Goal: Contribute content: Contribute content

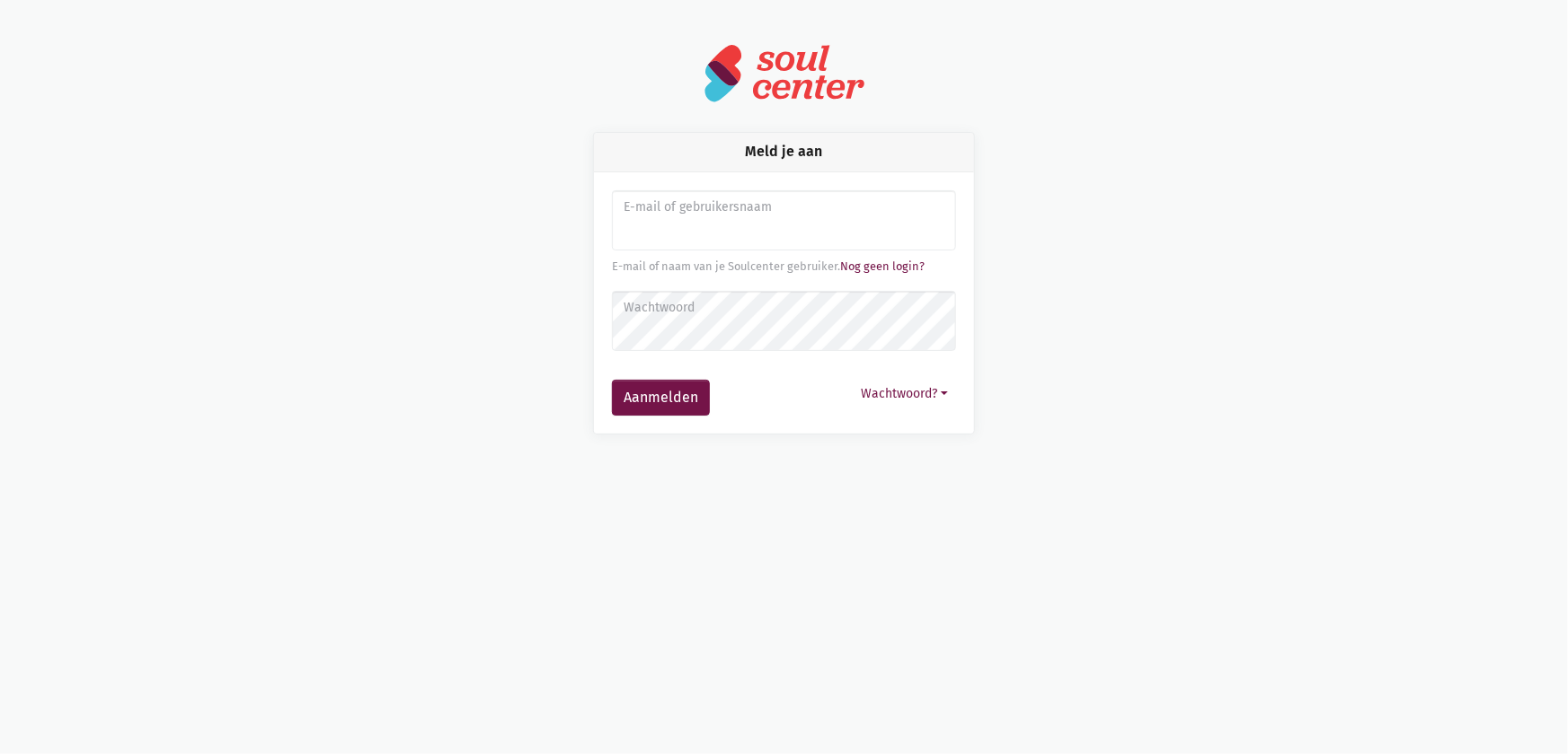
type input "sarahvds25@telenet.be"
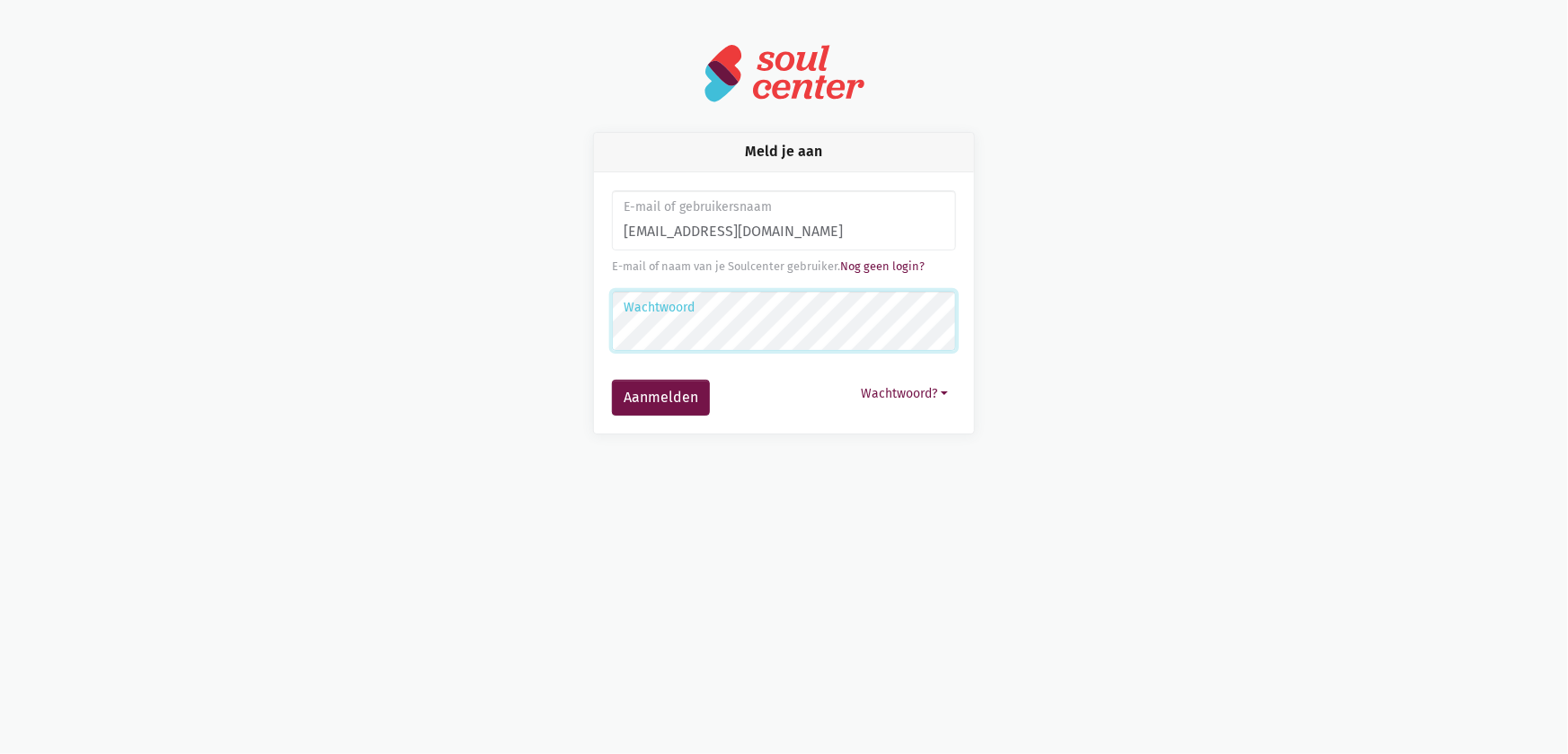
click at [612, 379] on button "Aanmelden" at bounding box center [660, 397] width 98 height 36
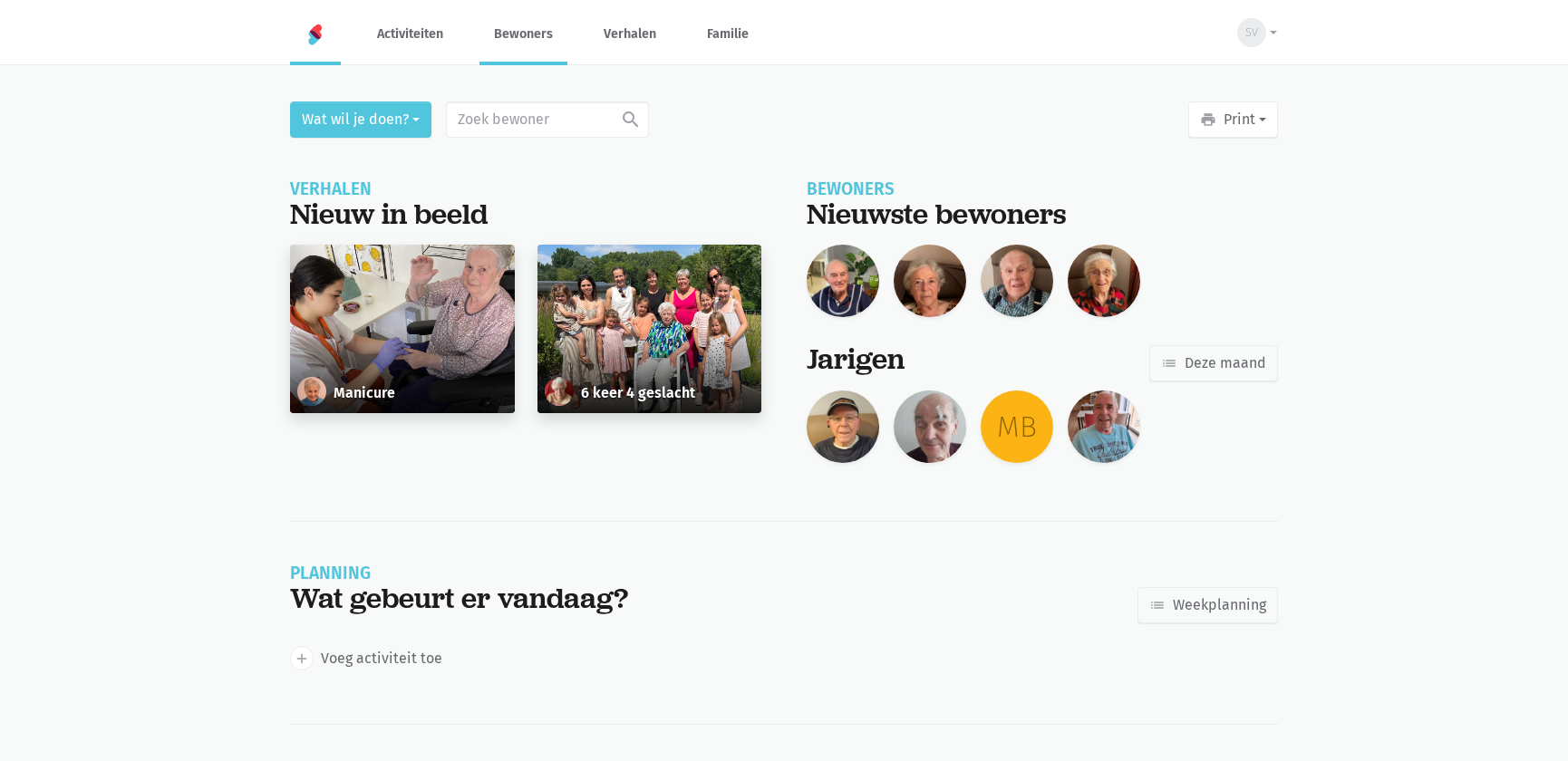
click at [537, 39] on link "Bewoners" at bounding box center [524, 34] width 88 height 61
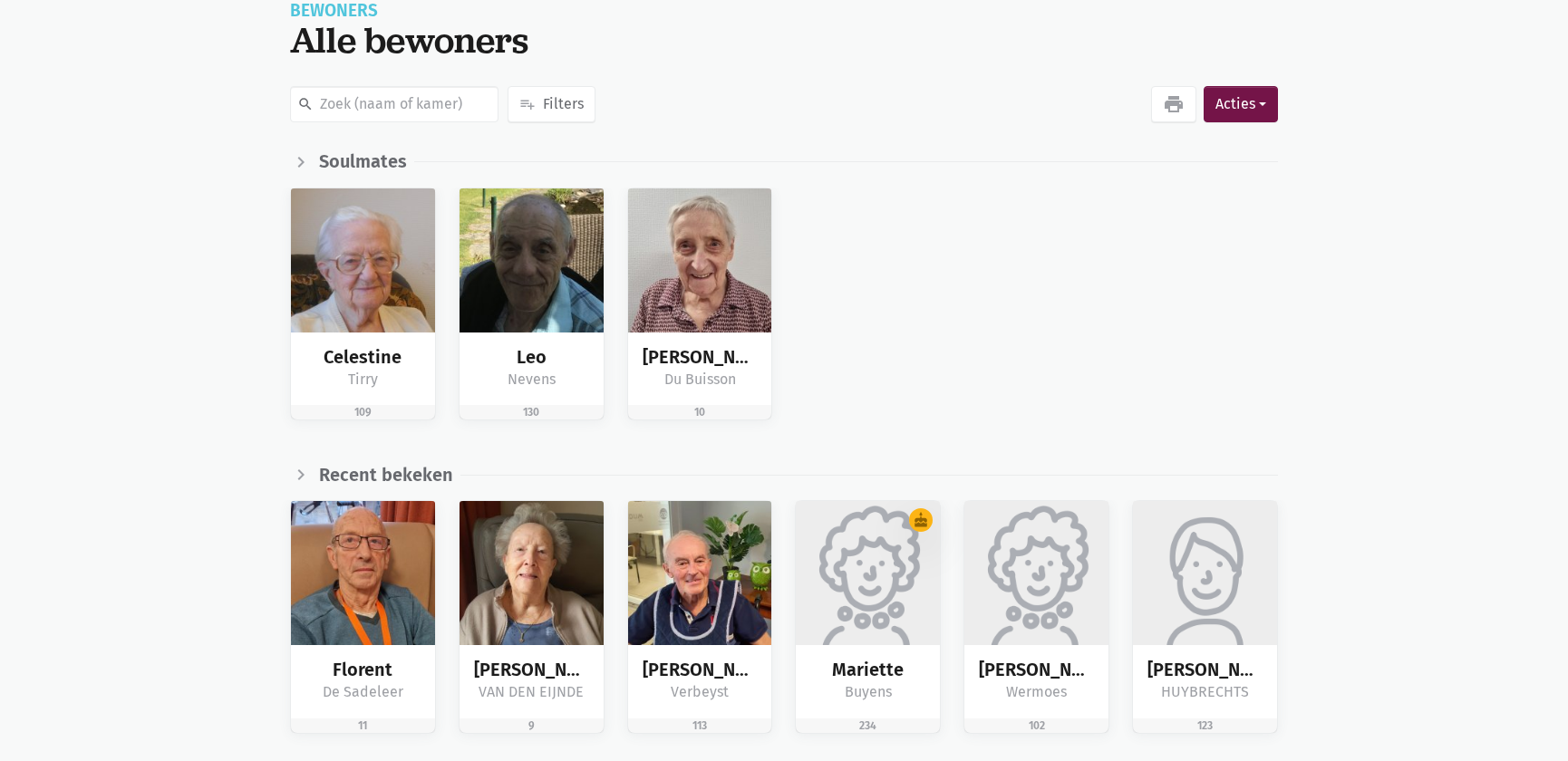
scroll to position [246, 0]
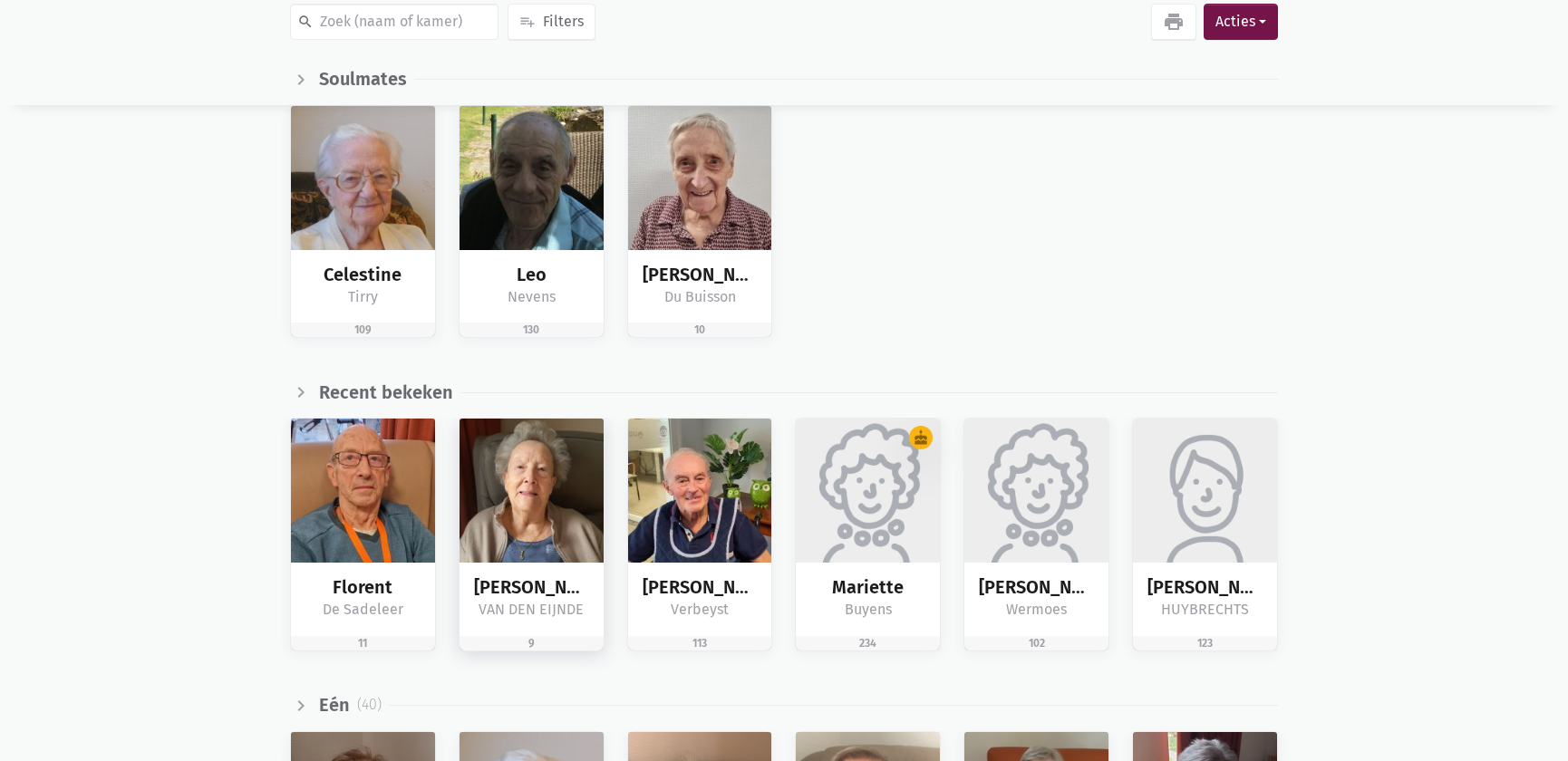
click at [562, 523] on img at bounding box center [532, 491] width 144 height 144
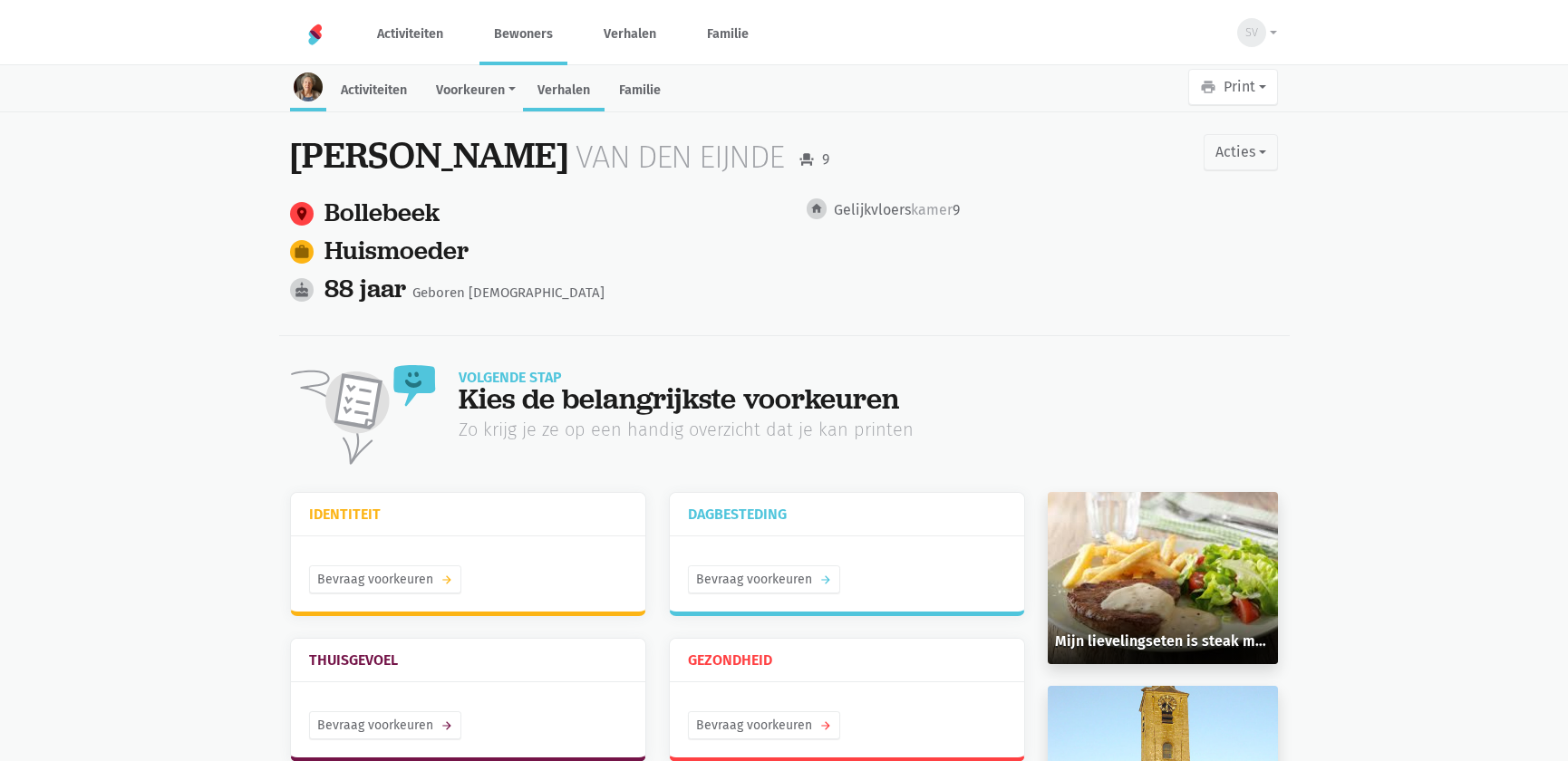
click at [568, 94] on link "Verhalen" at bounding box center [564, 92] width 82 height 39
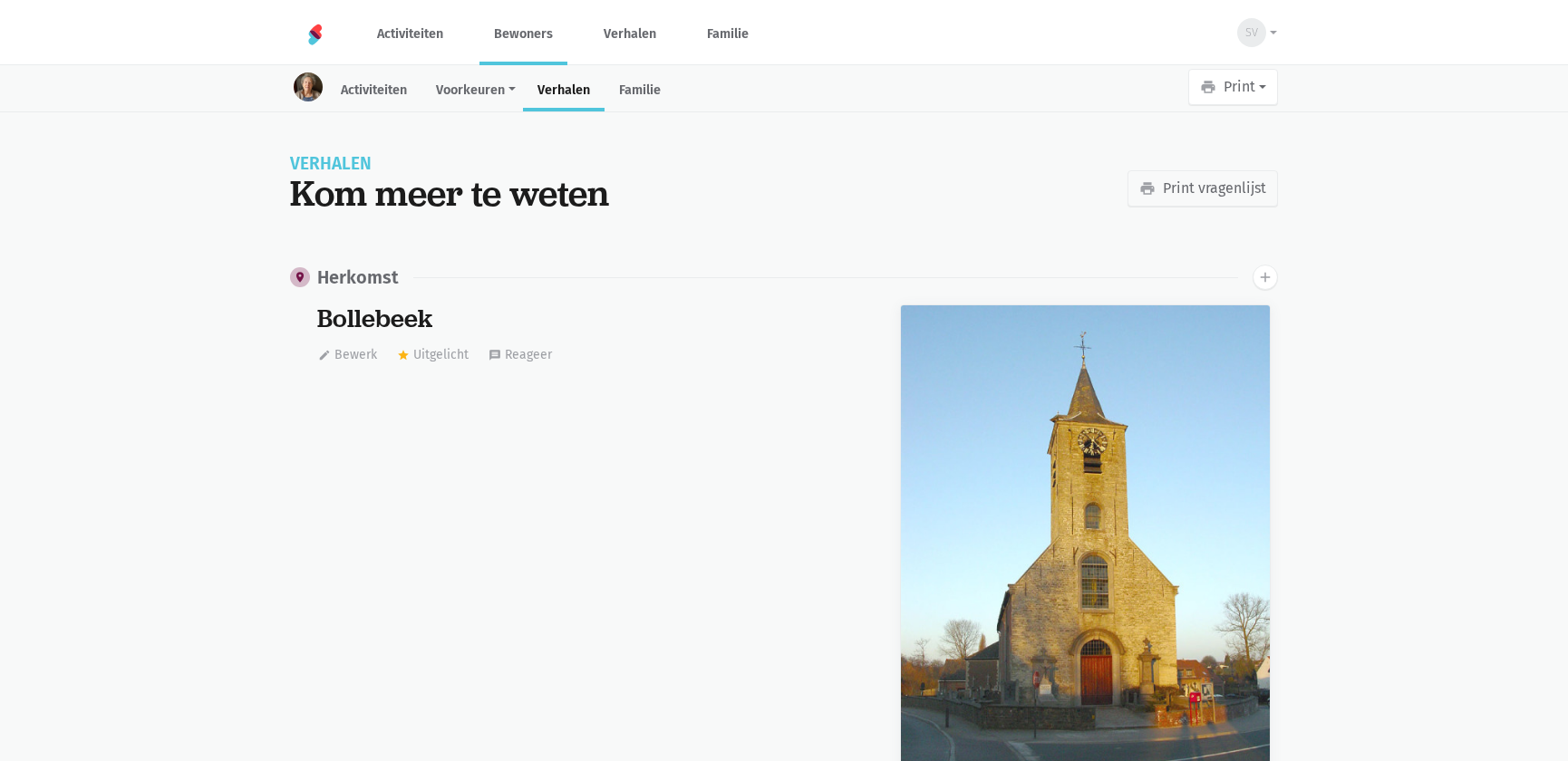
scroll to position [33572, 0]
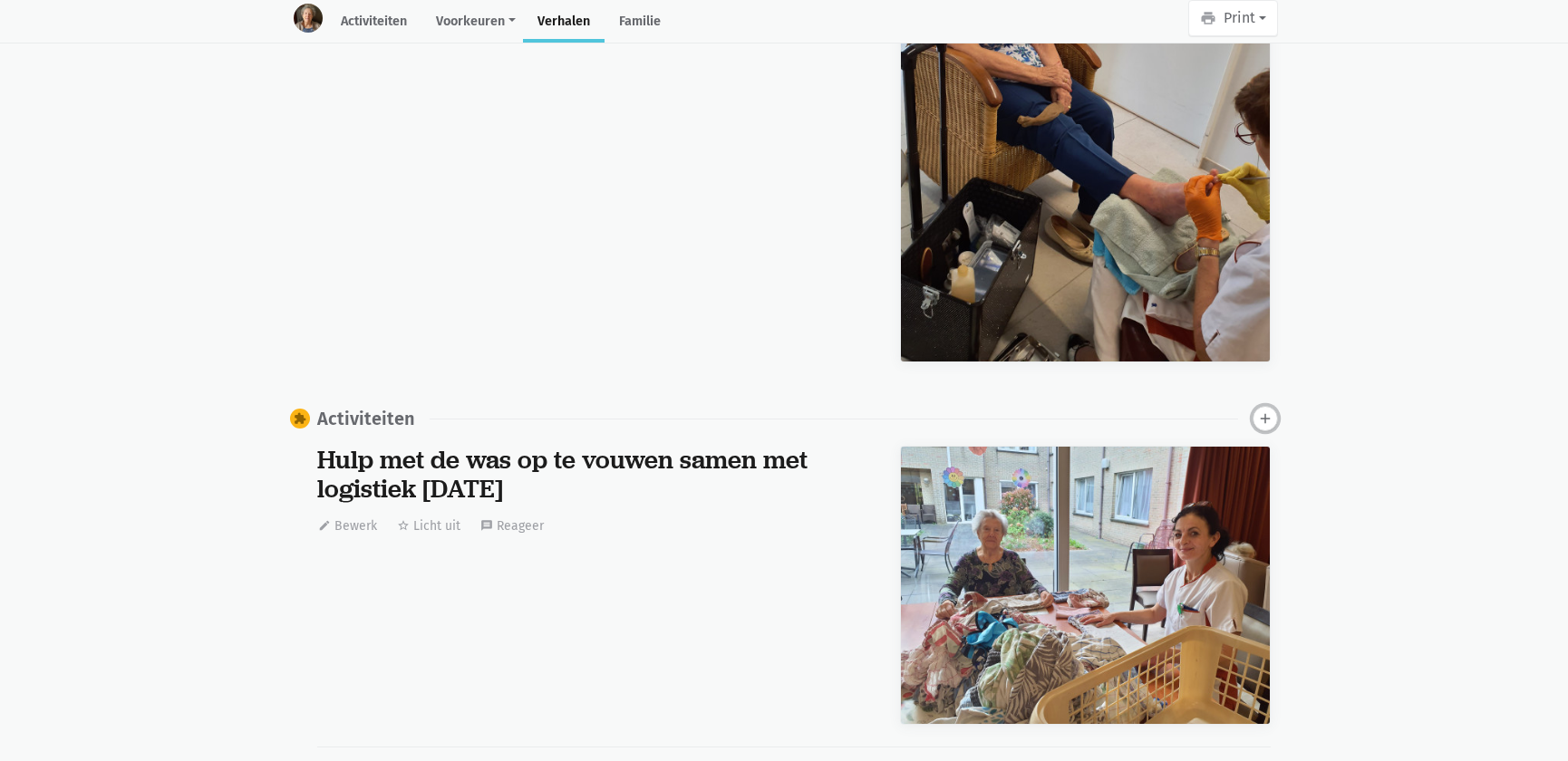
click at [1267, 411] on icon "add" at bounding box center [1265, 419] width 16 height 16
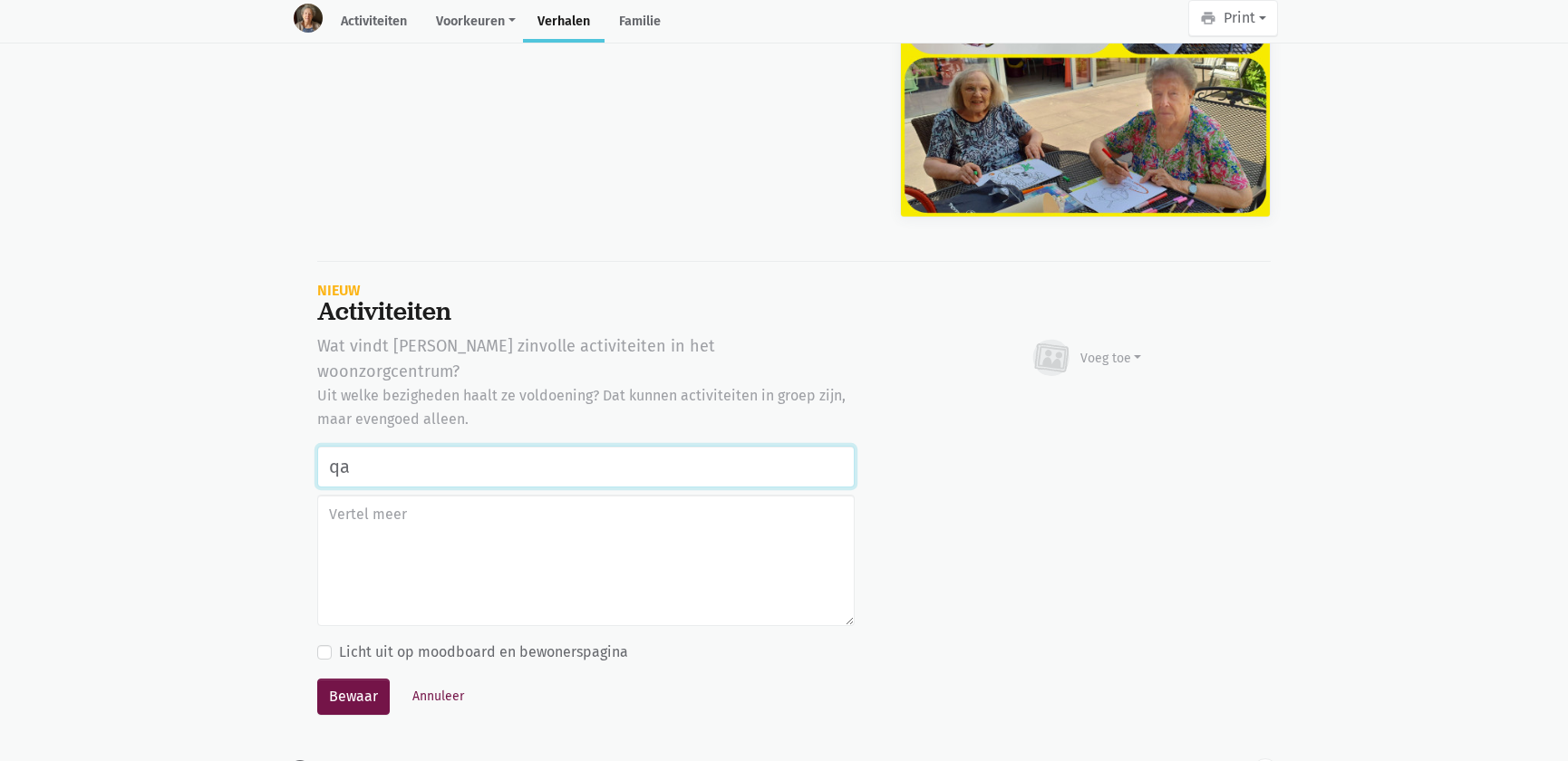
type input "q"
drag, startPoint x: 583, startPoint y: 391, endPoint x: 270, endPoint y: 396, distance: 313.0
type input "aquapainting 13/08/2025"
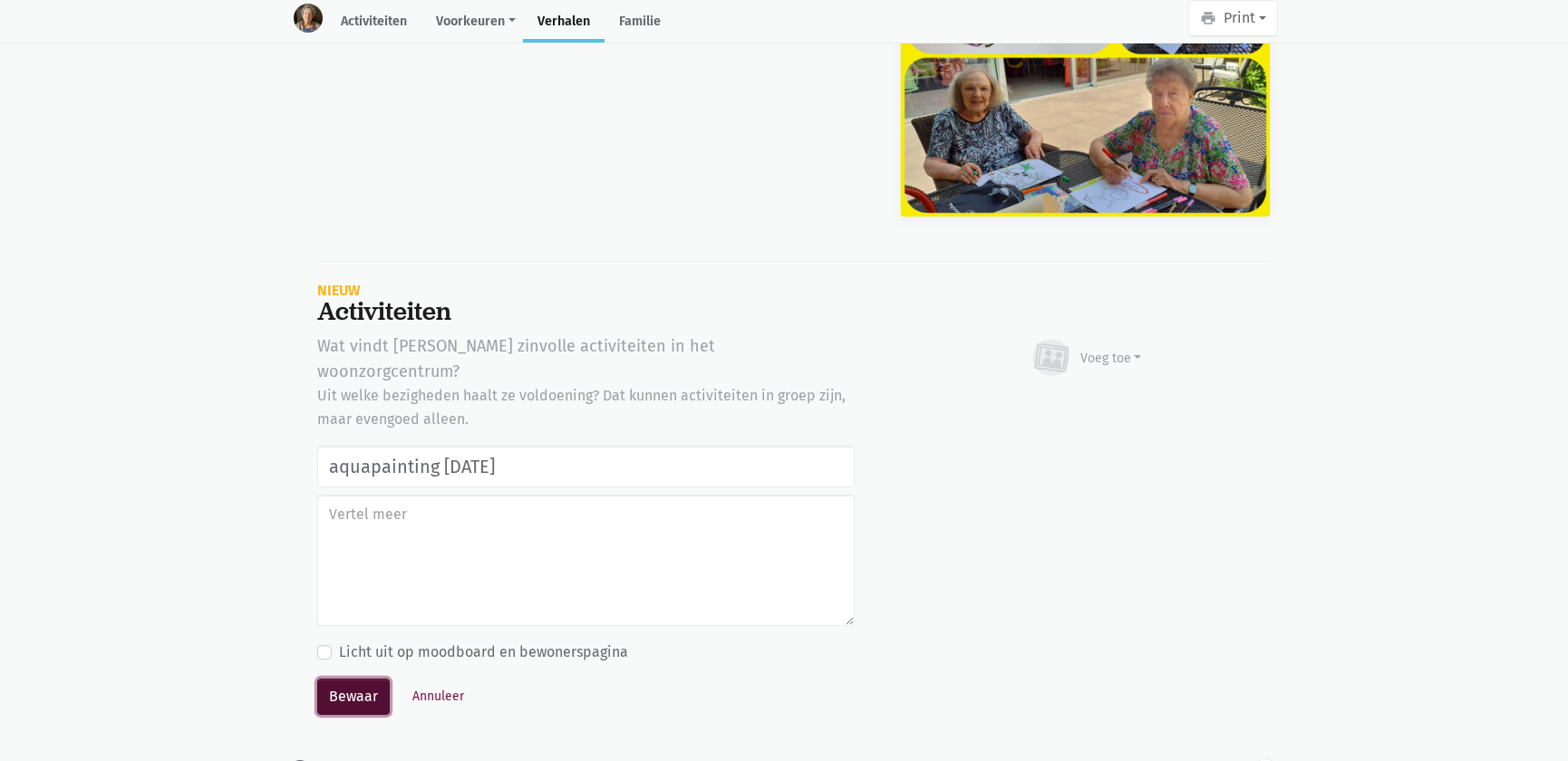
click at [342, 679] on button "Bewaar" at bounding box center [353, 697] width 73 height 36
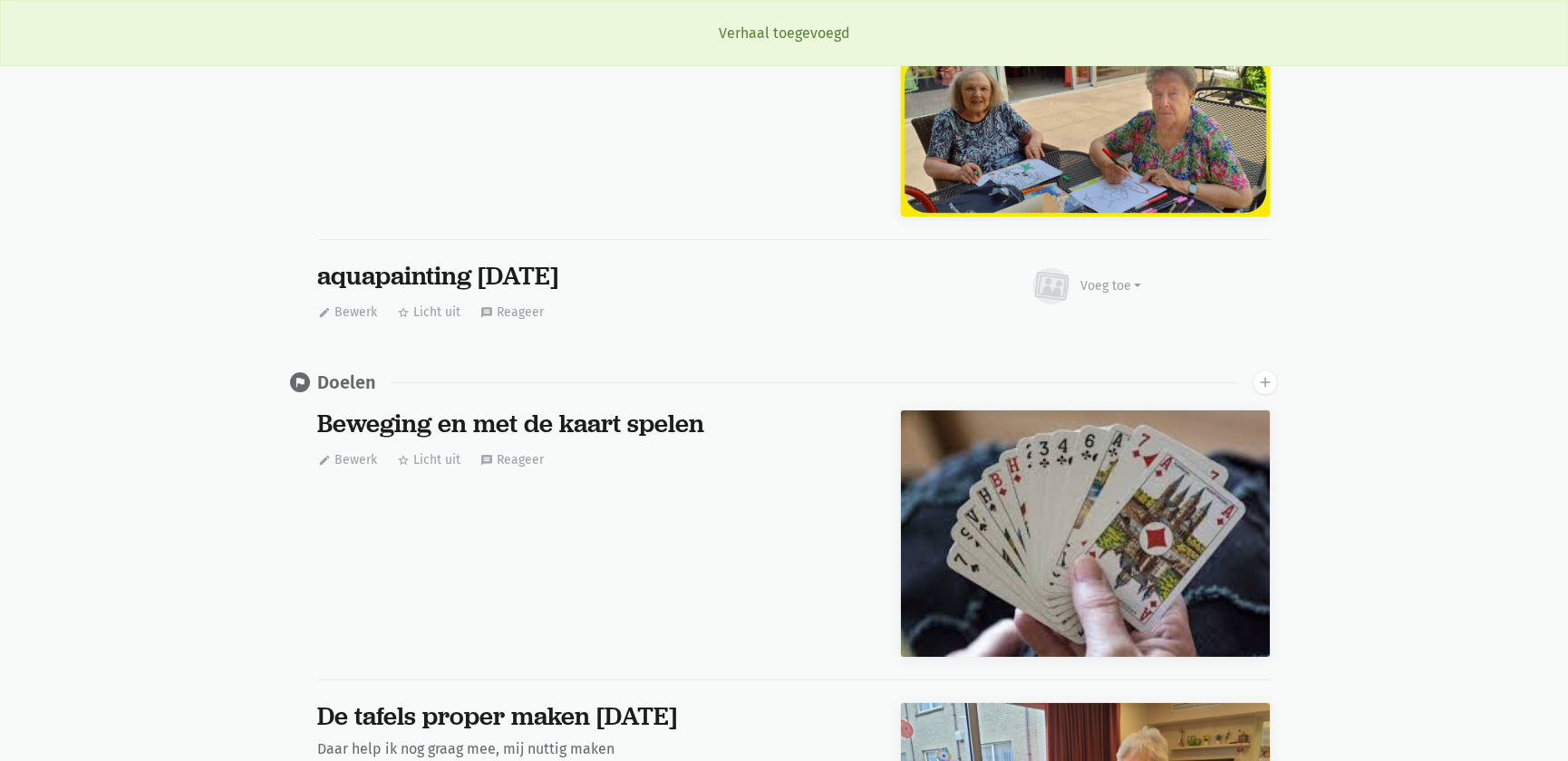
scroll to position [0, 0]
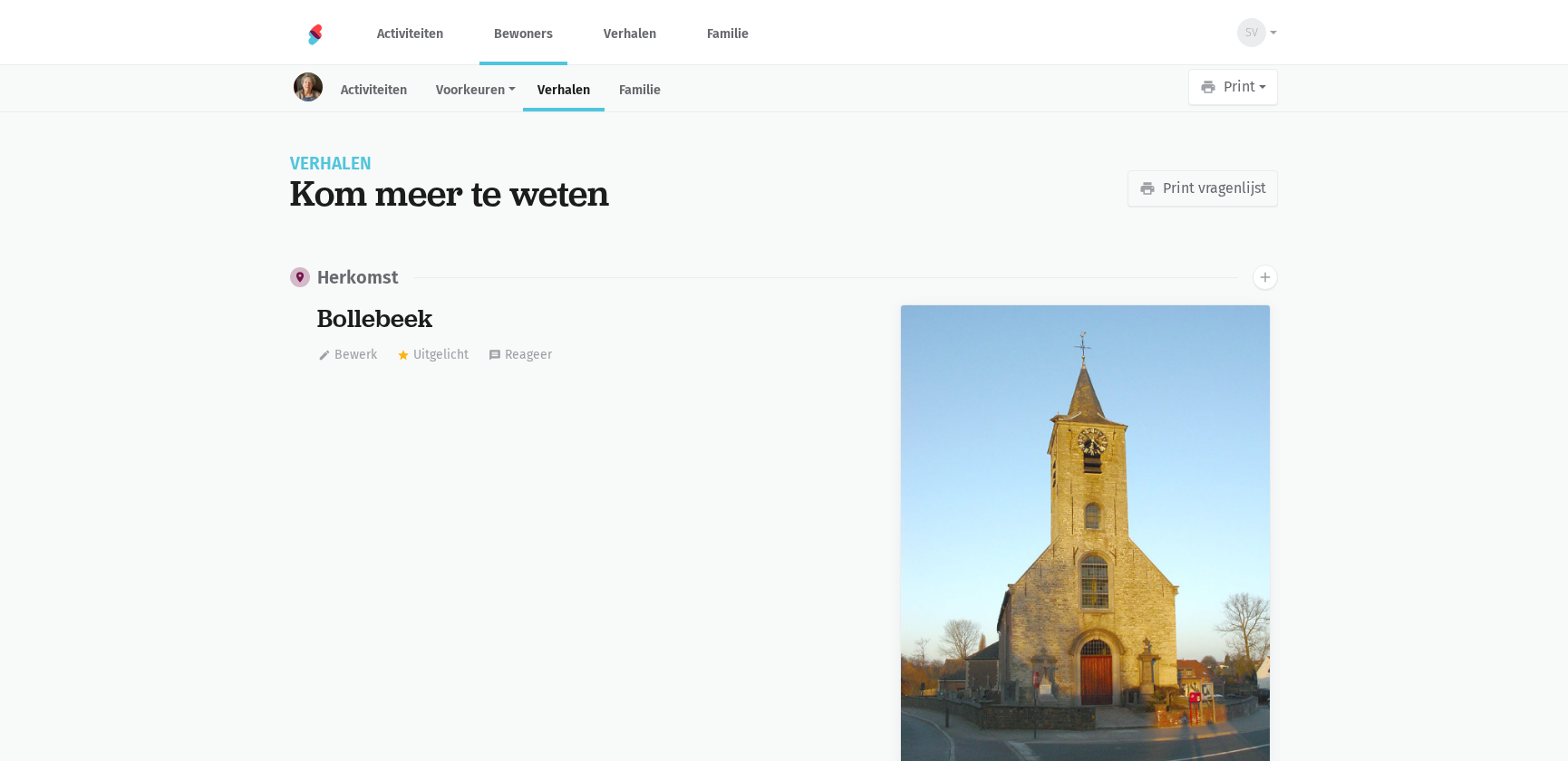
click at [502, 33] on link "Bewoners" at bounding box center [524, 34] width 88 height 61
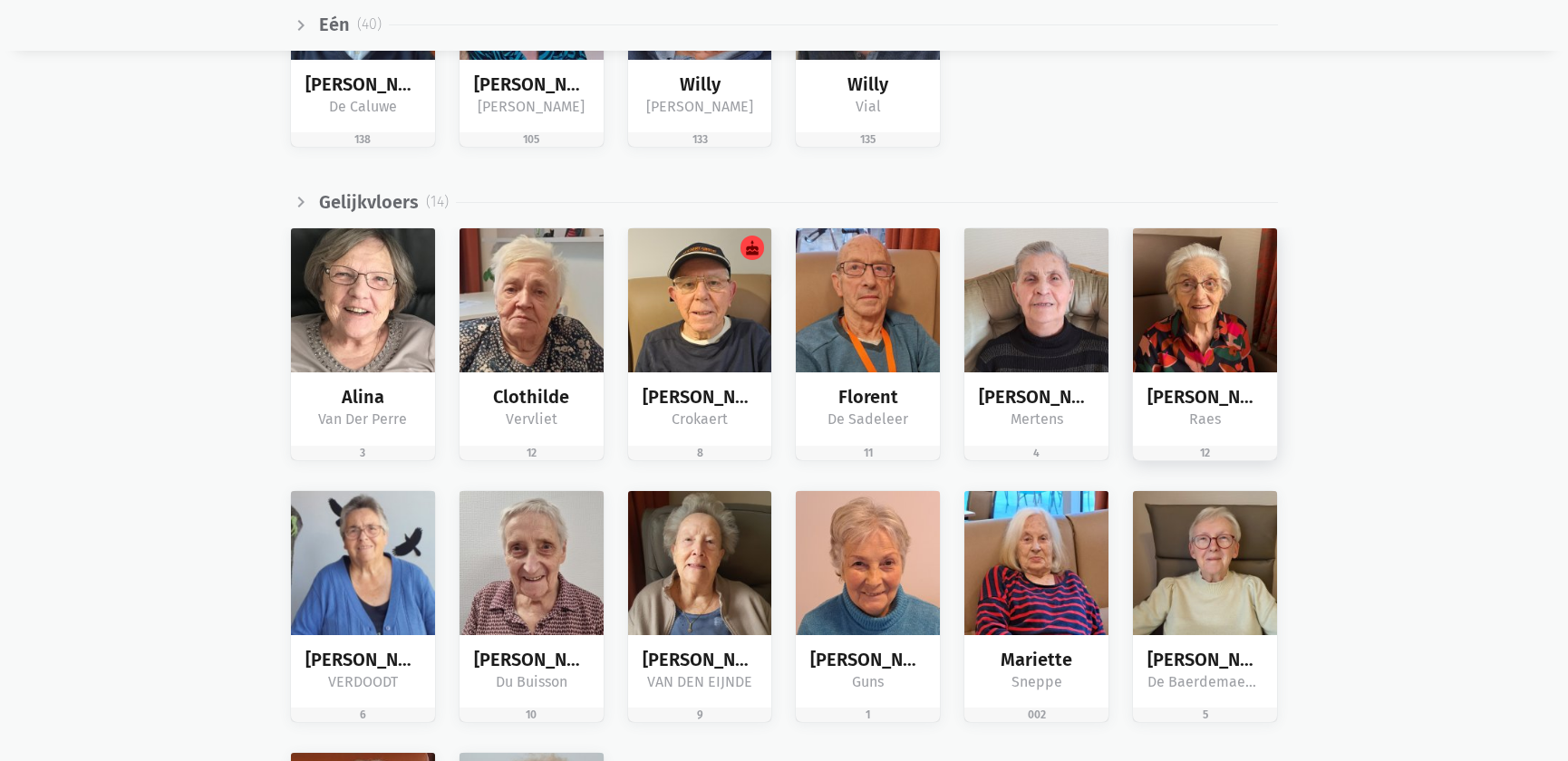
scroll to position [2719, 0]
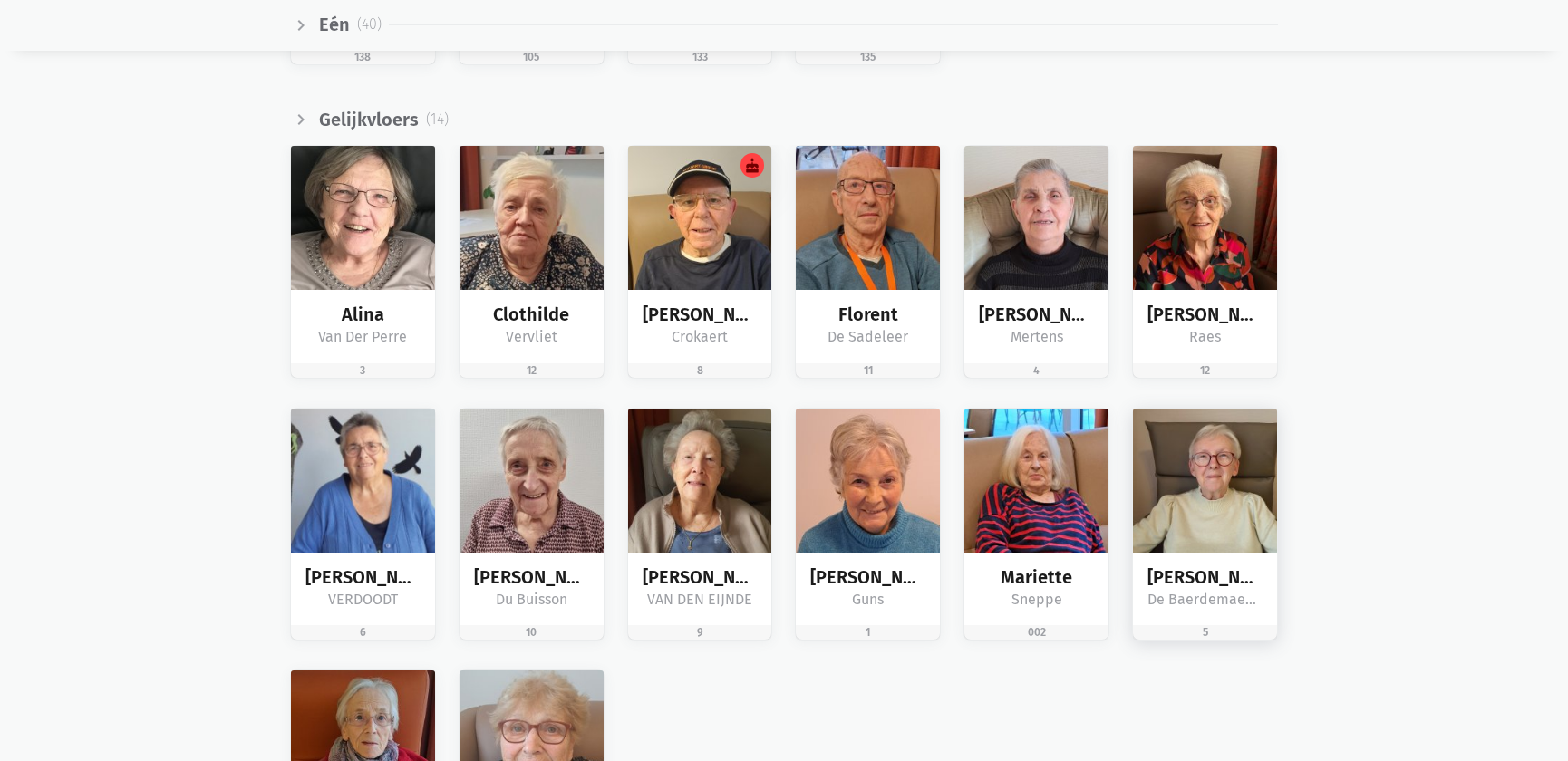
click at [1227, 471] on img at bounding box center [1205, 481] width 144 height 144
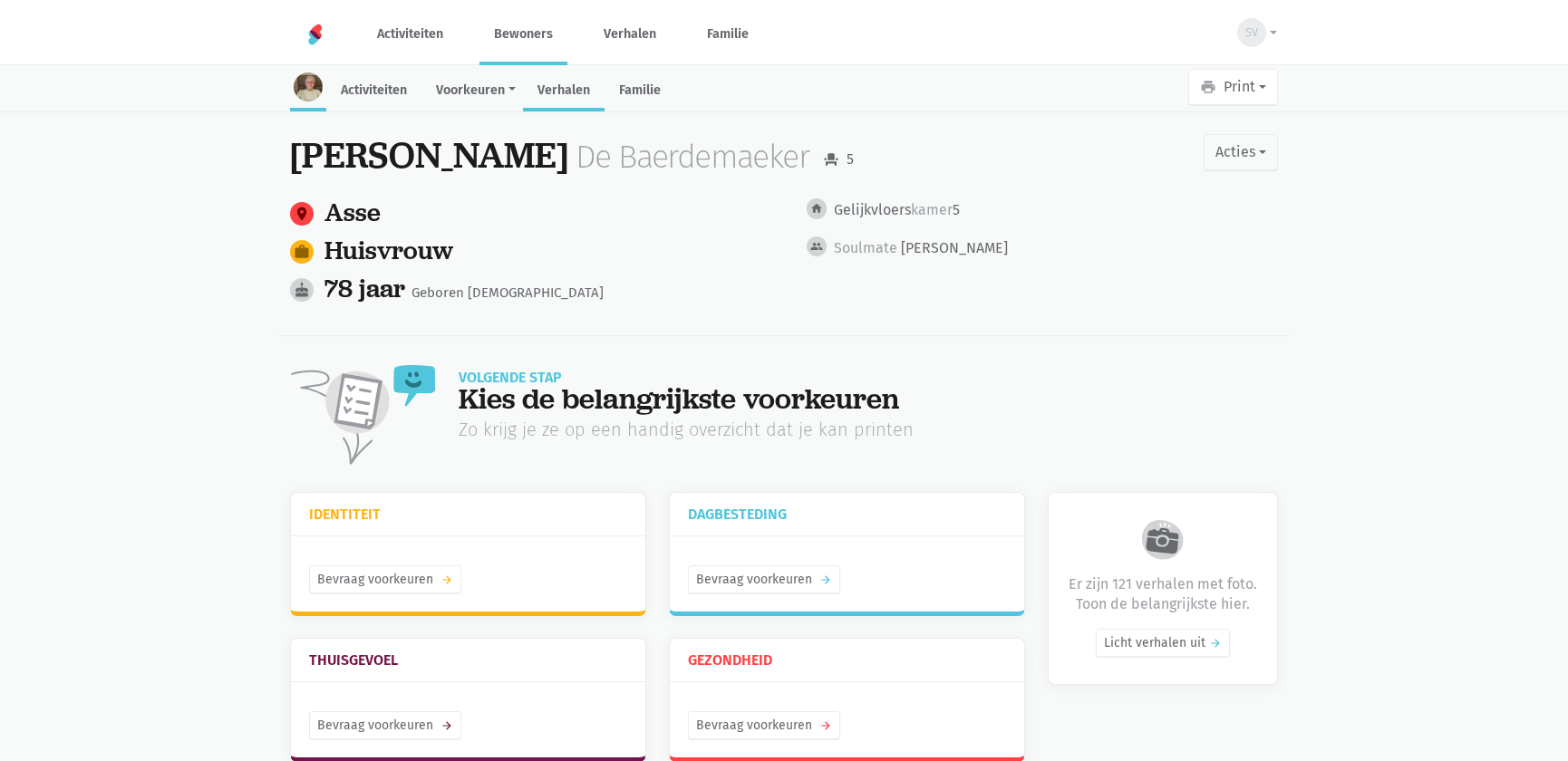
click at [572, 97] on link "Verhalen" at bounding box center [564, 92] width 82 height 39
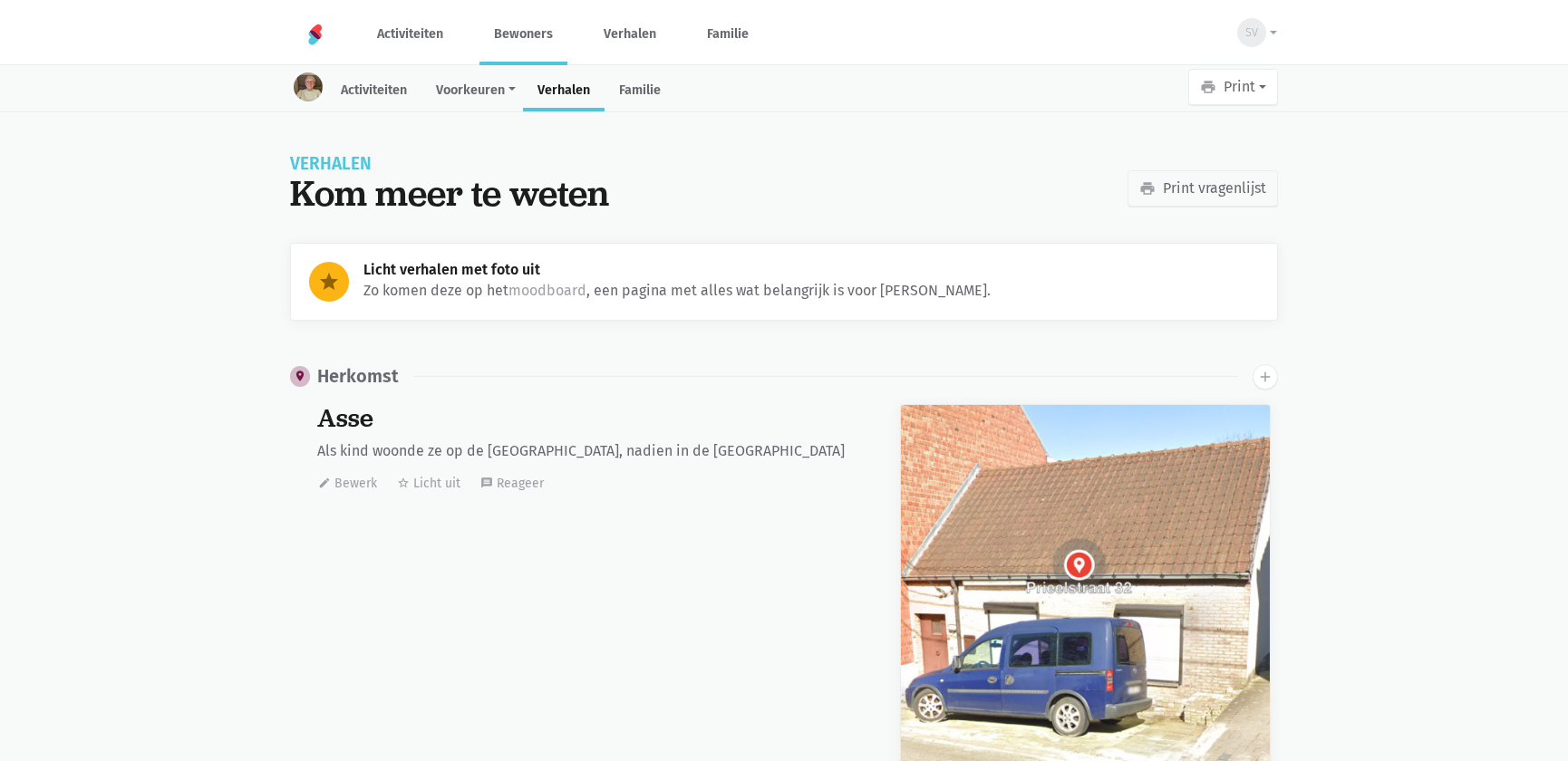
scroll to position [26440, 0]
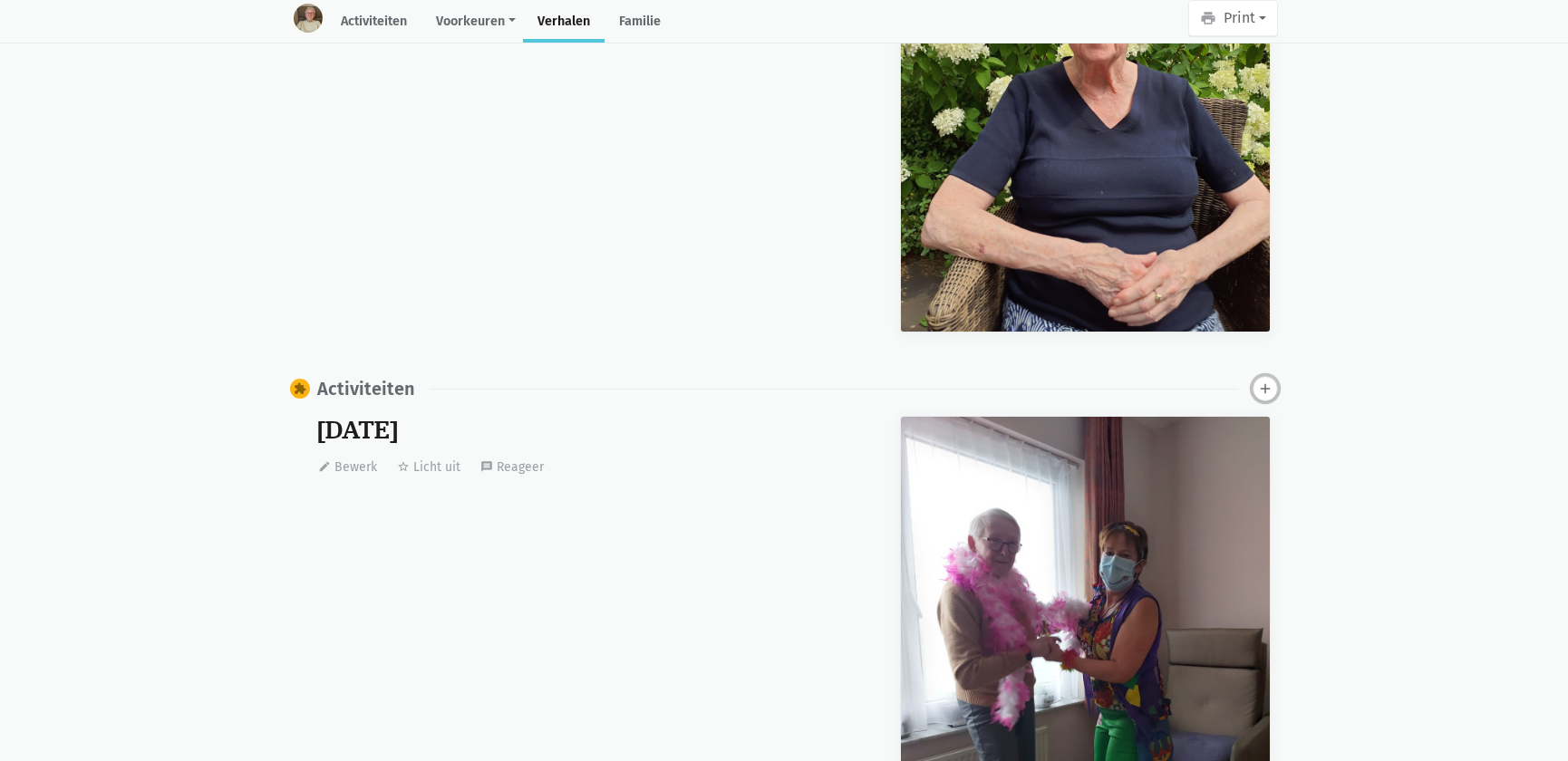
click at [1265, 381] on icon "add" at bounding box center [1265, 389] width 16 height 16
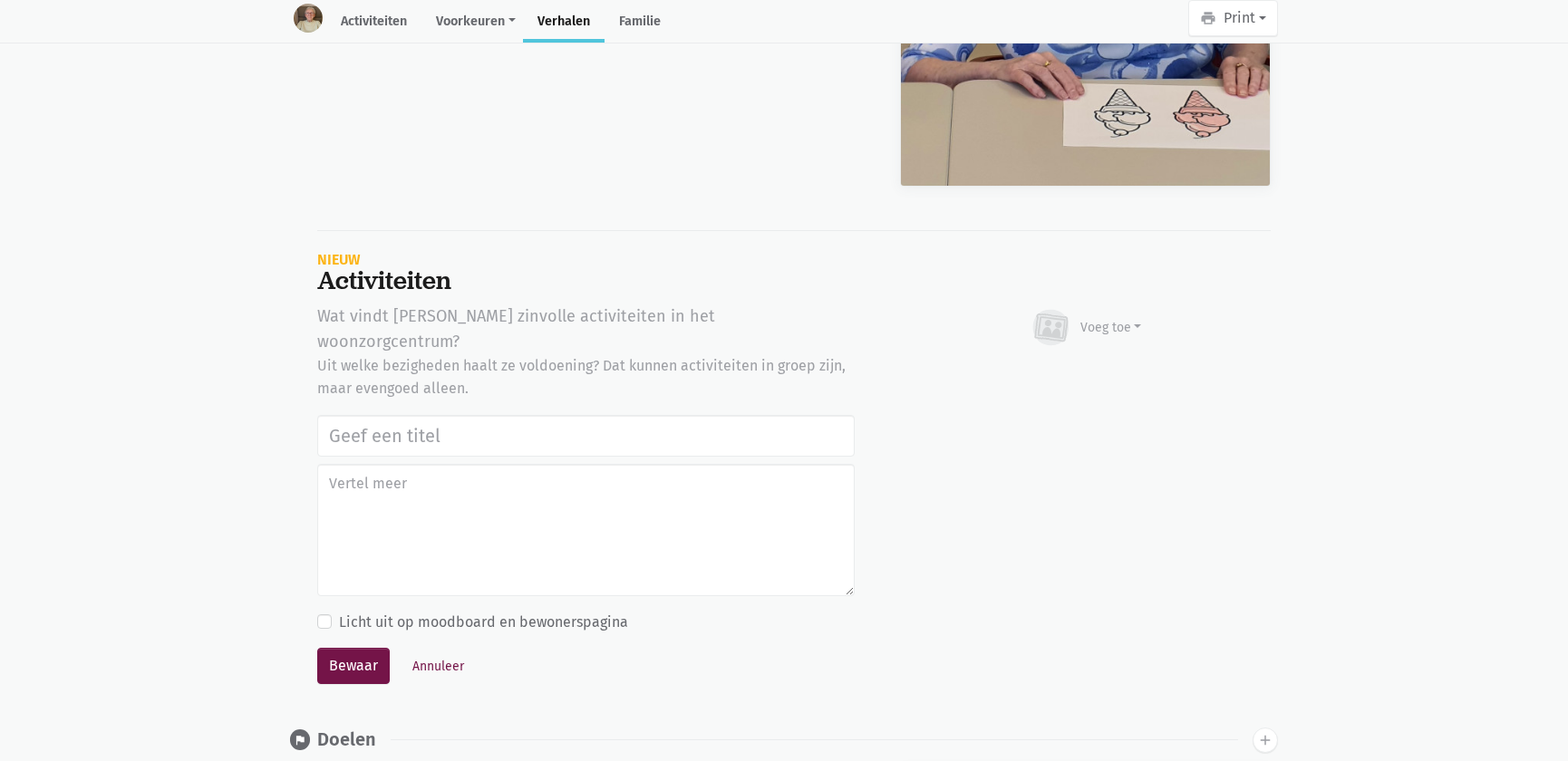
click at [530, 415] on input "text" at bounding box center [586, 436] width 538 height 42
type input "aquapainting [DATE]"
click at [340, 648] on button "Bewaar" at bounding box center [353, 666] width 73 height 36
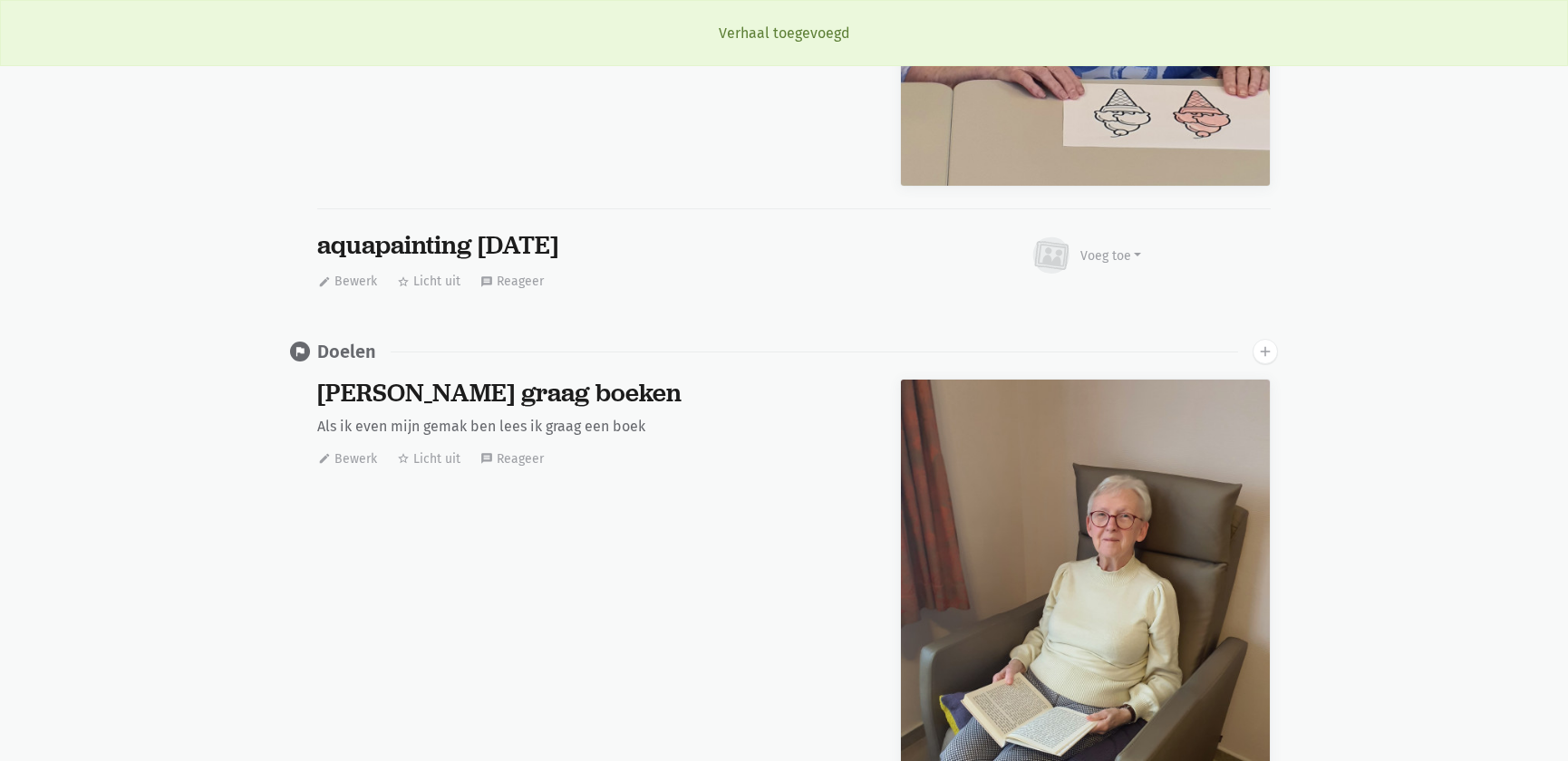
scroll to position [0, 0]
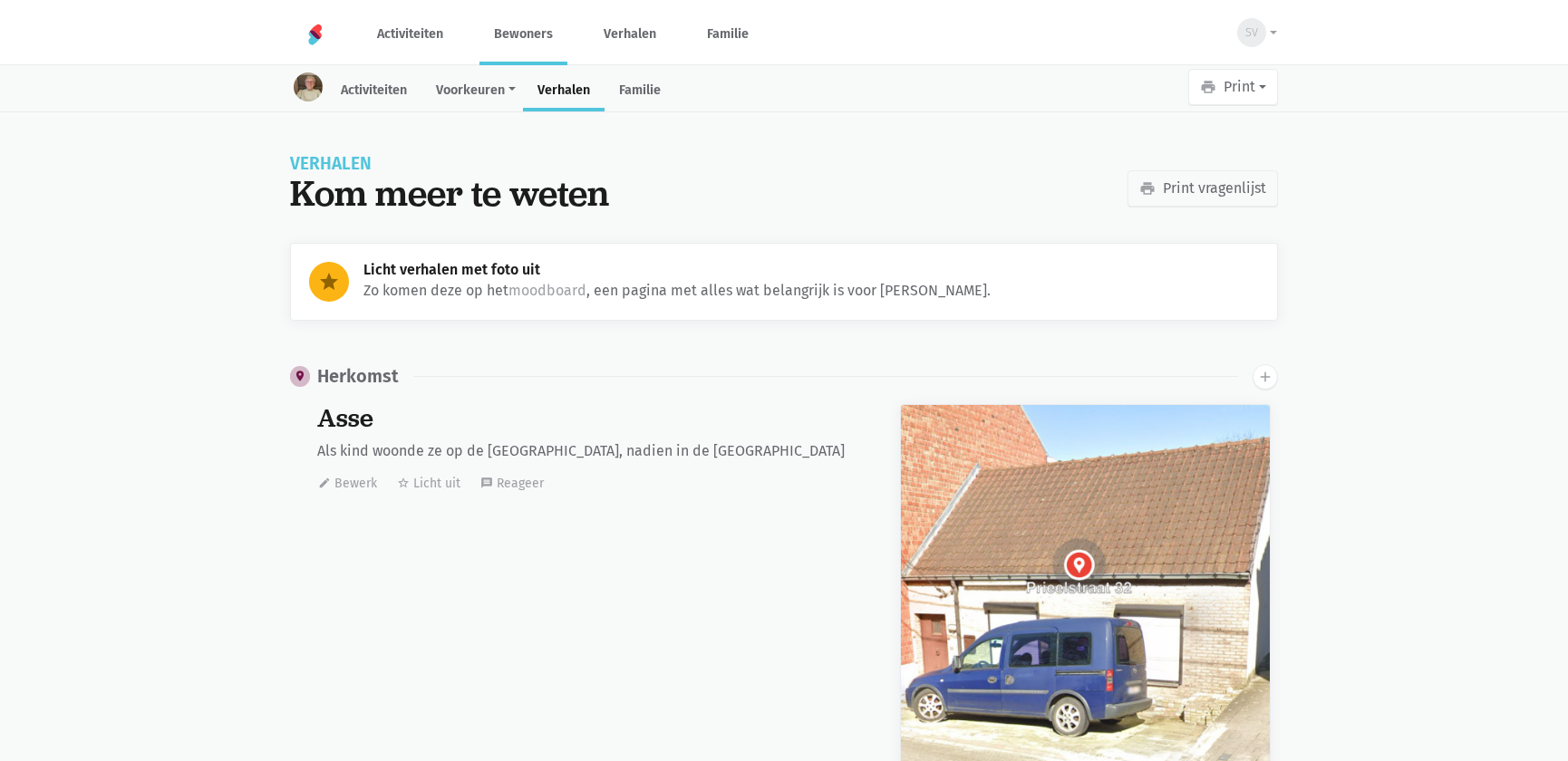
click at [532, 40] on link "Bewoners" at bounding box center [524, 34] width 88 height 61
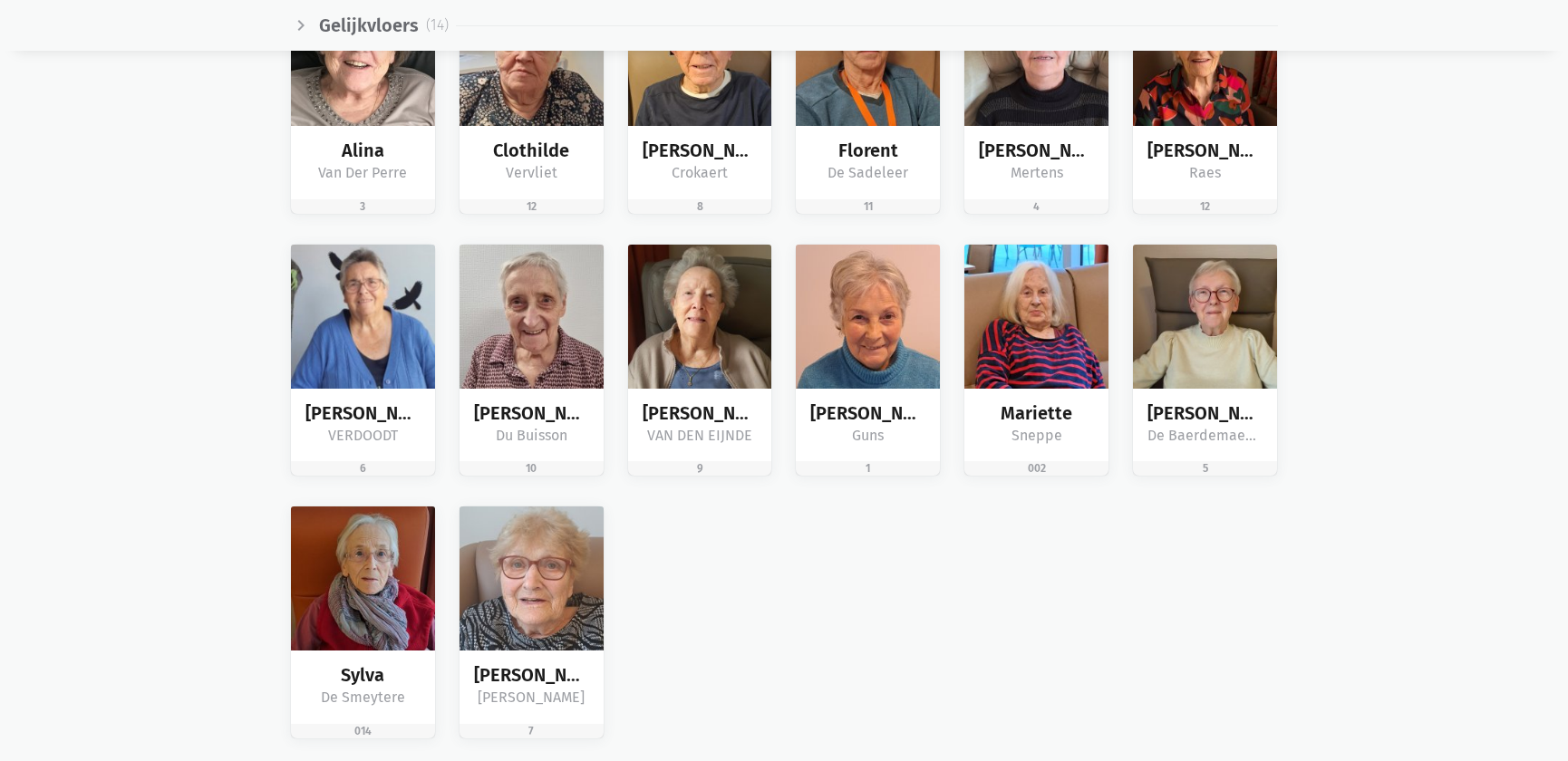
scroll to position [2801, 0]
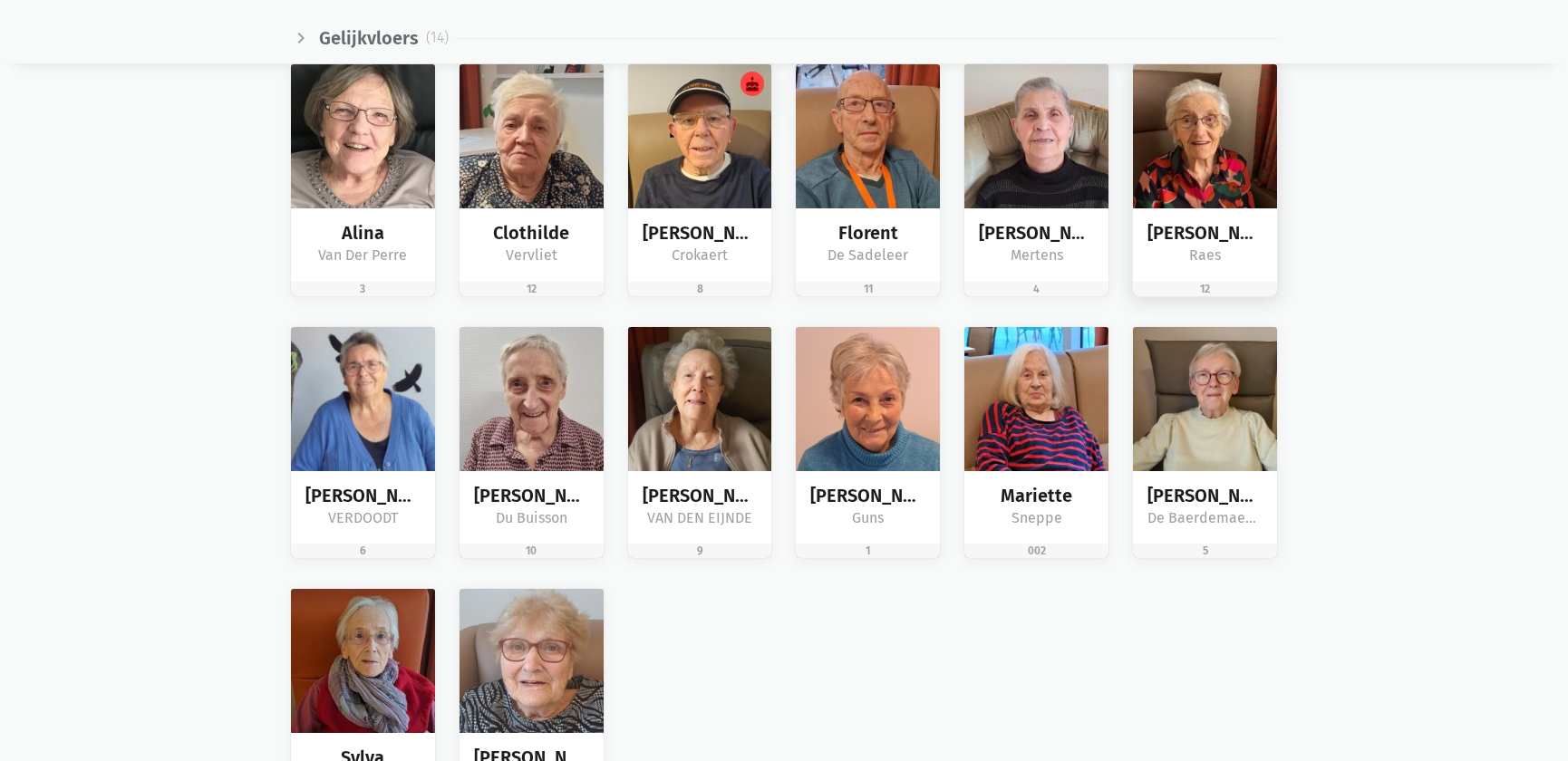
click at [1179, 181] on img at bounding box center [1205, 137] width 144 height 144
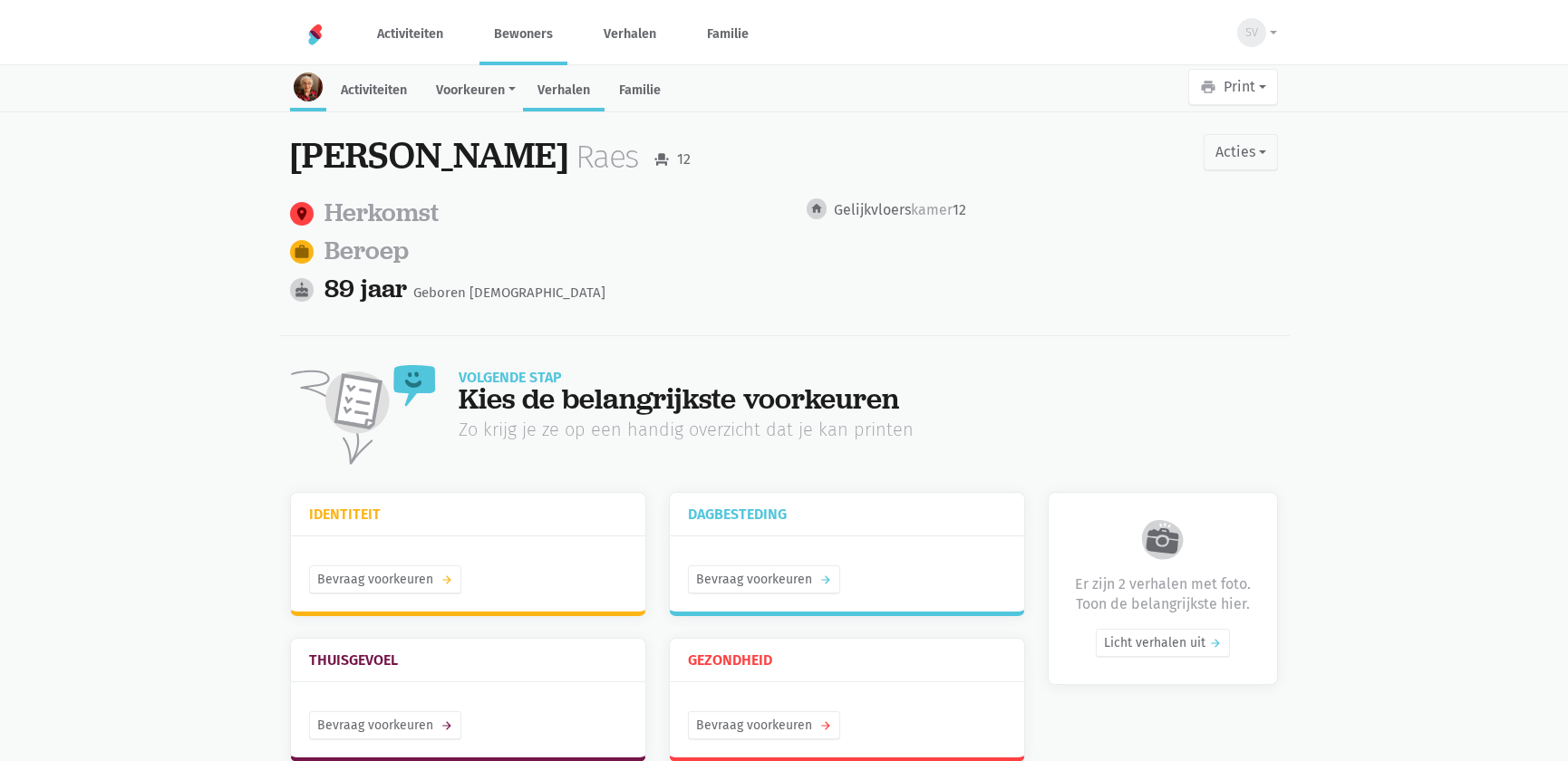
click at [548, 98] on link "Verhalen" at bounding box center [564, 92] width 82 height 39
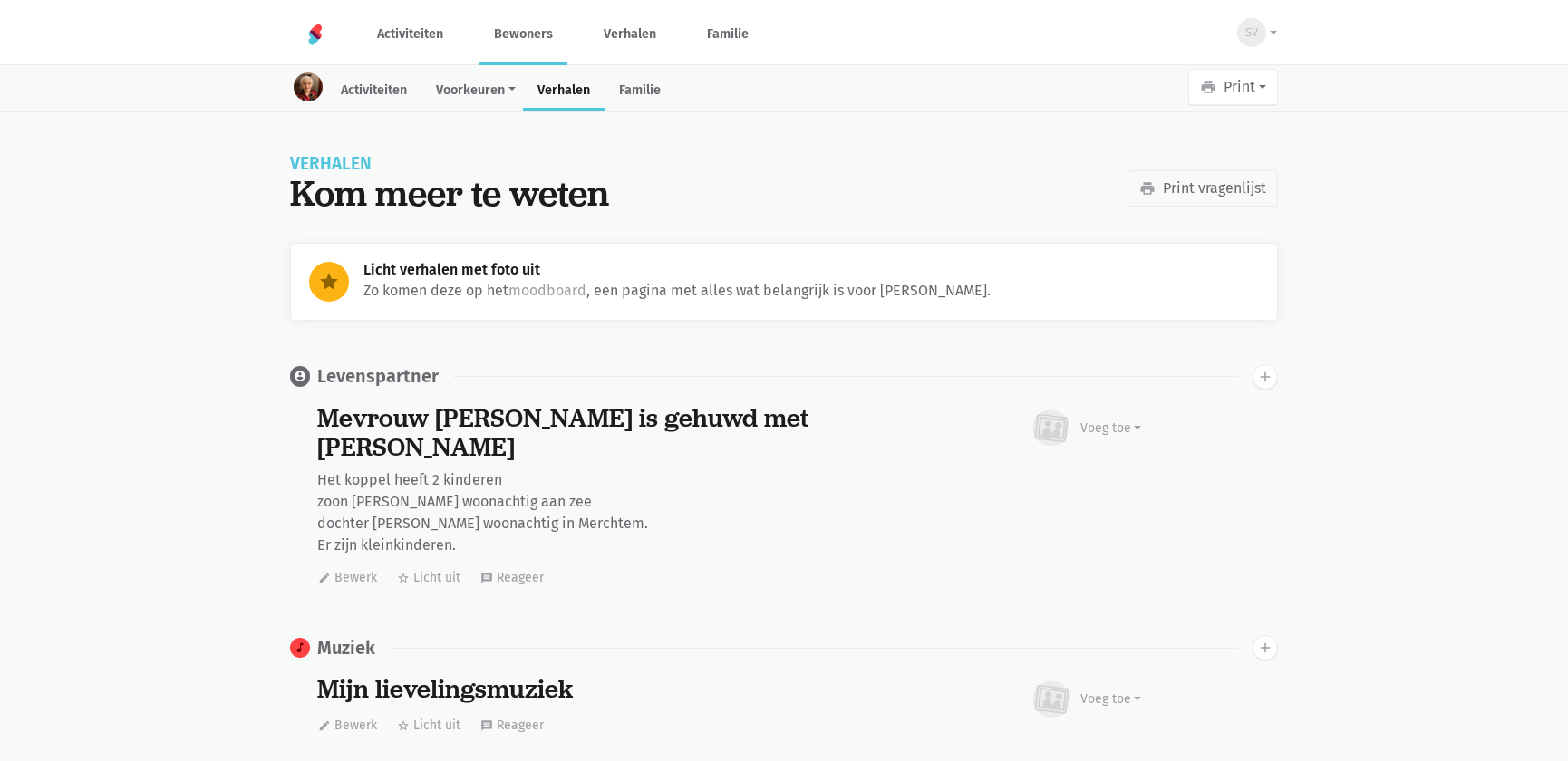
scroll to position [3093, 0]
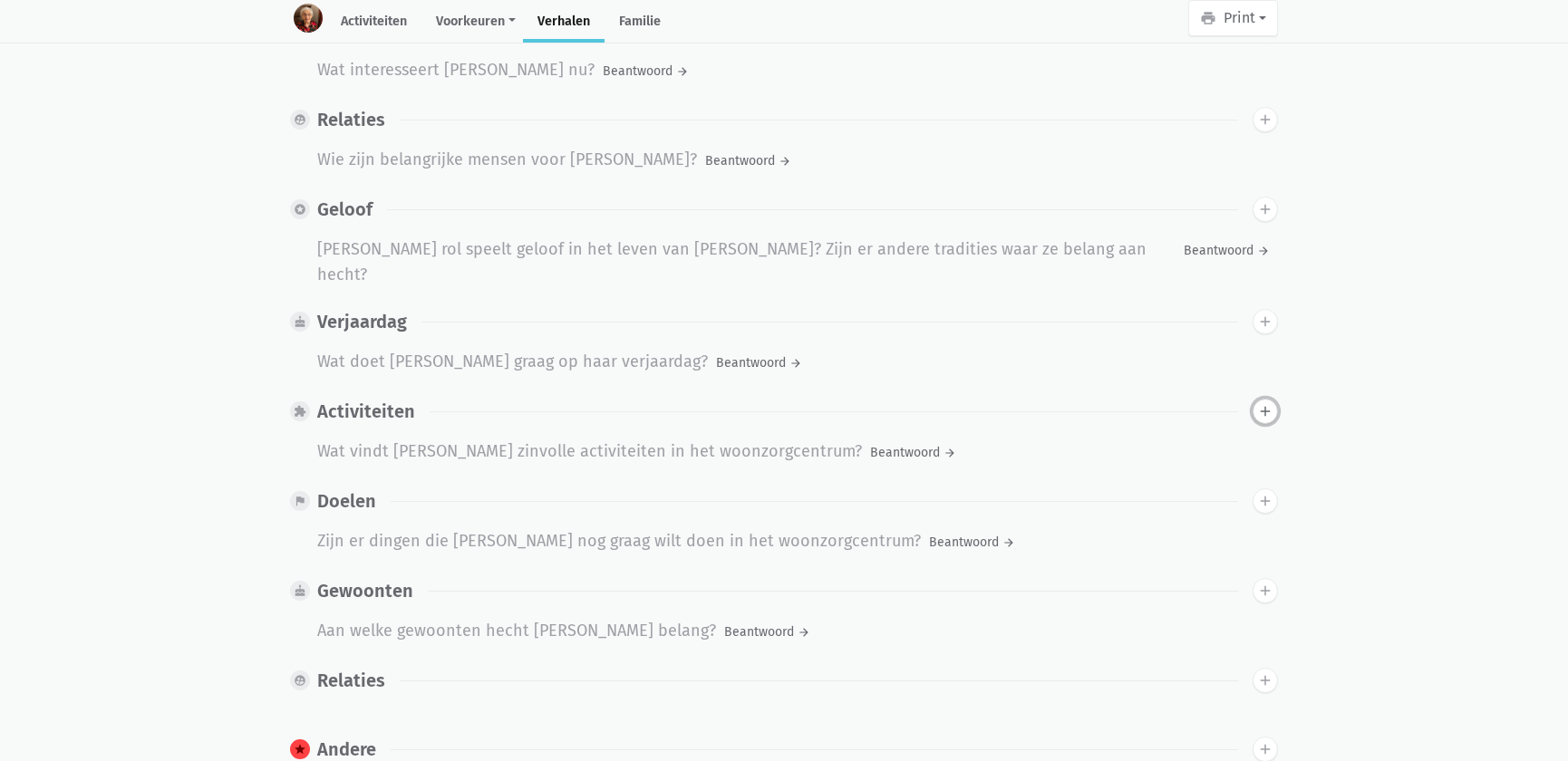
click at [1272, 403] on icon "add" at bounding box center [1265, 411] width 16 height 16
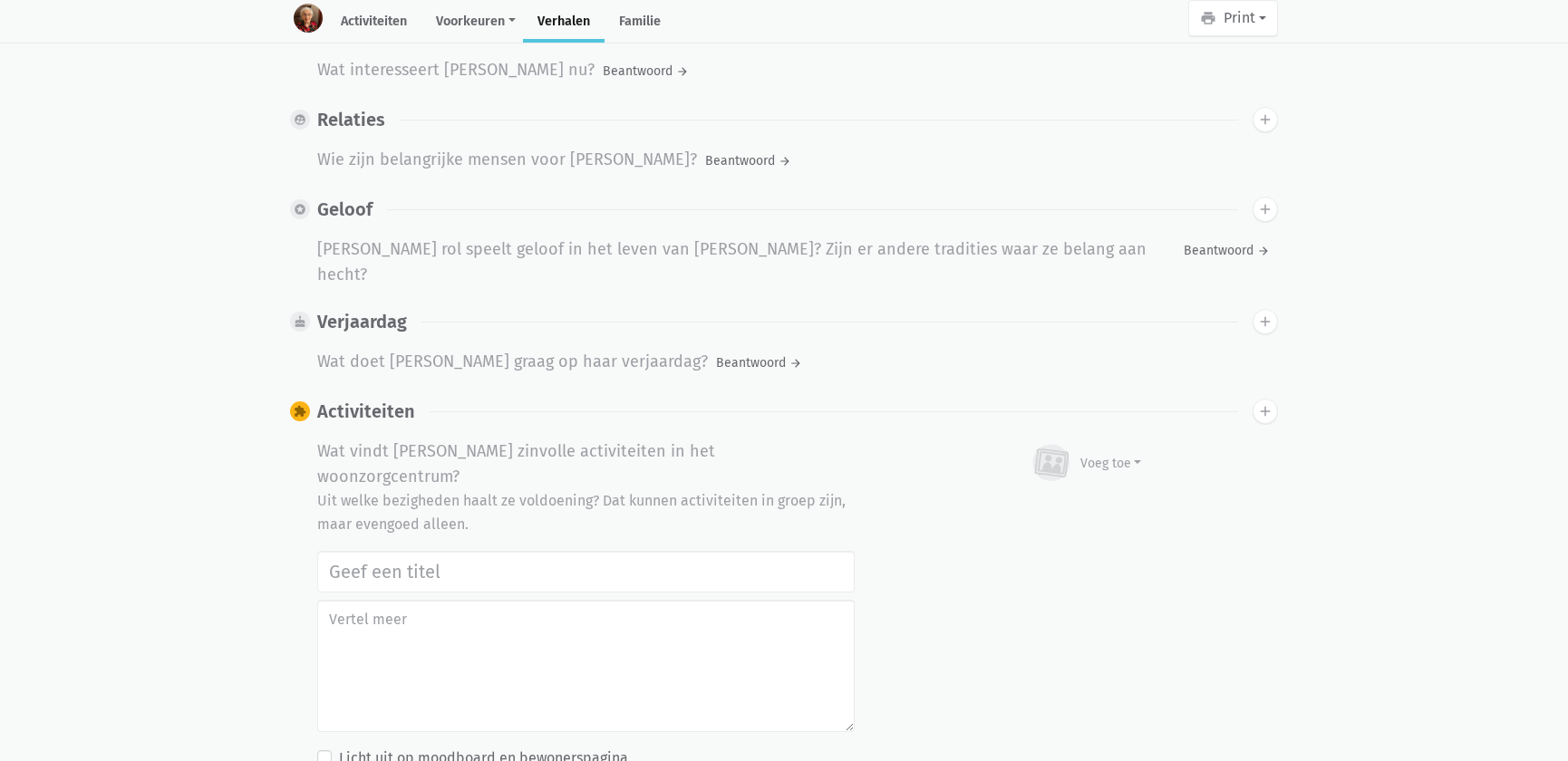
click at [441, 551] on input "text" at bounding box center [586, 571] width 538 height 42
type input "aquapainting [DATE]"
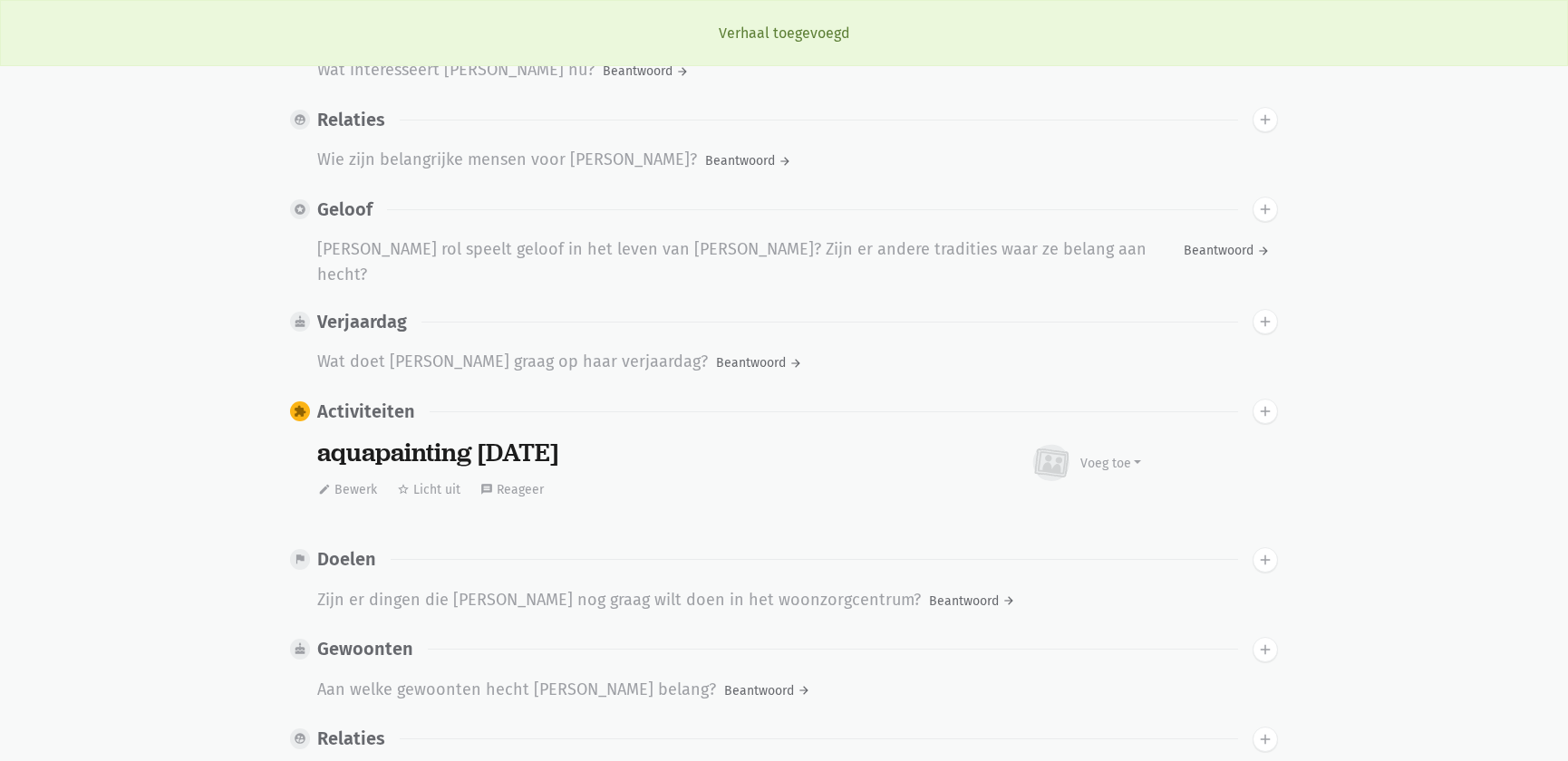
scroll to position [0, 0]
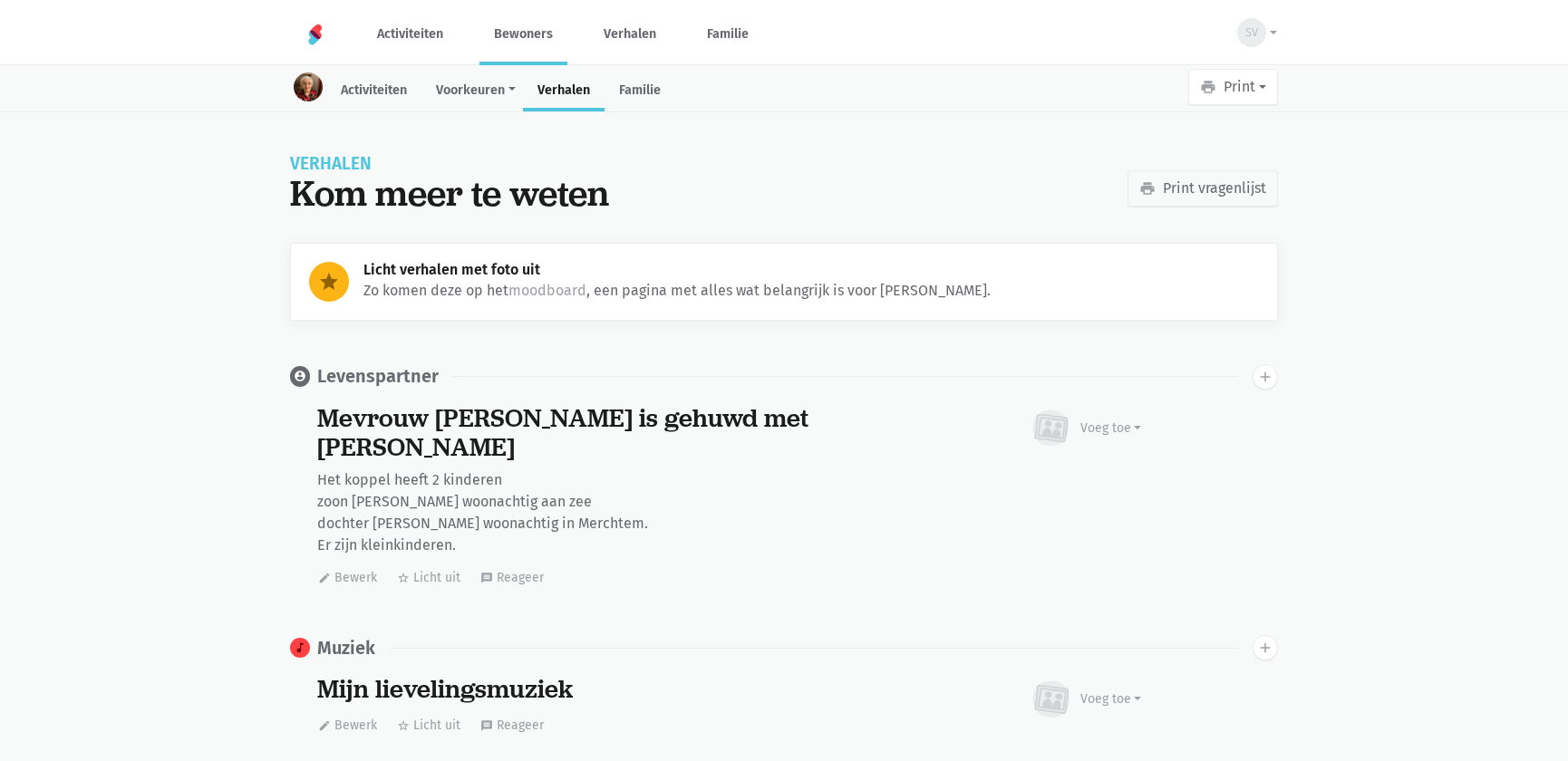
click at [1247, 33] on span "SV" at bounding box center [1251, 33] width 13 height 18
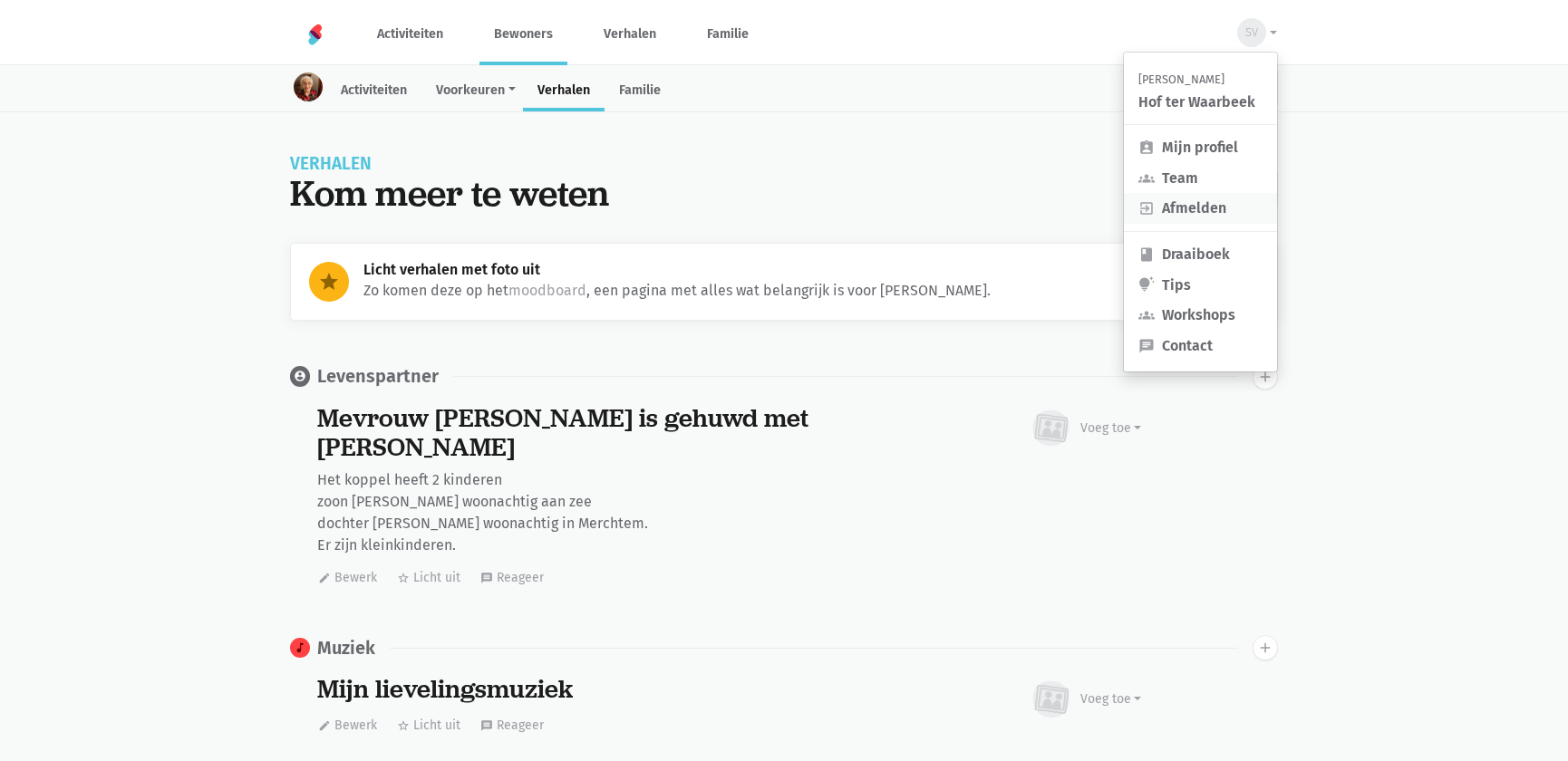
click at [1182, 214] on link "exit_to_app Afmelden" at bounding box center [1201, 208] width 154 height 31
